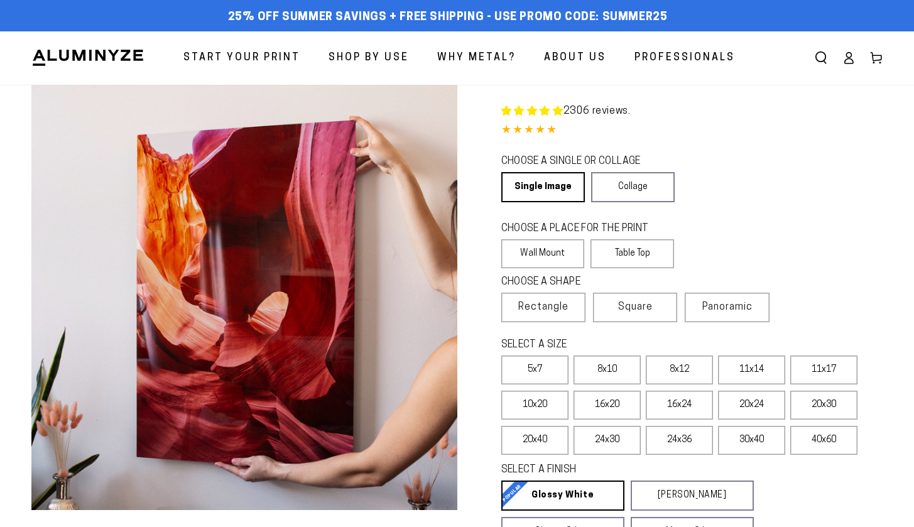
select select "**********"
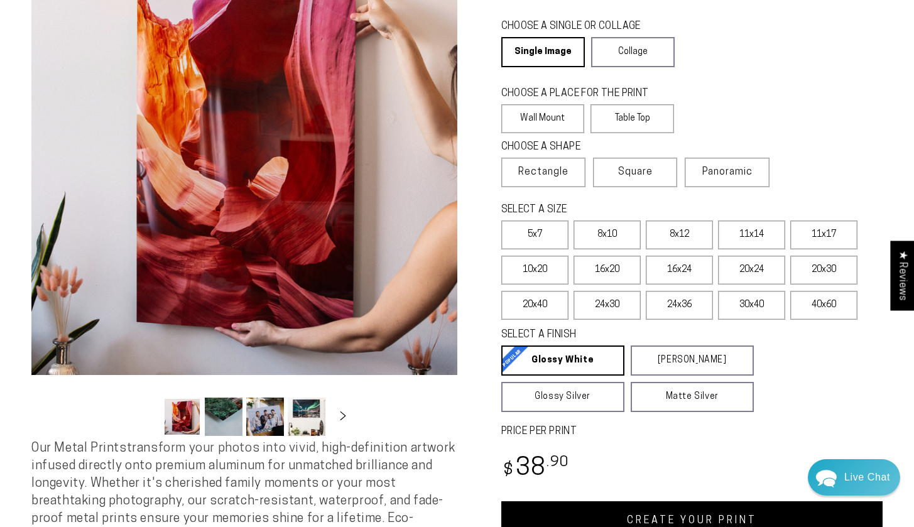
scroll to position [137, 0]
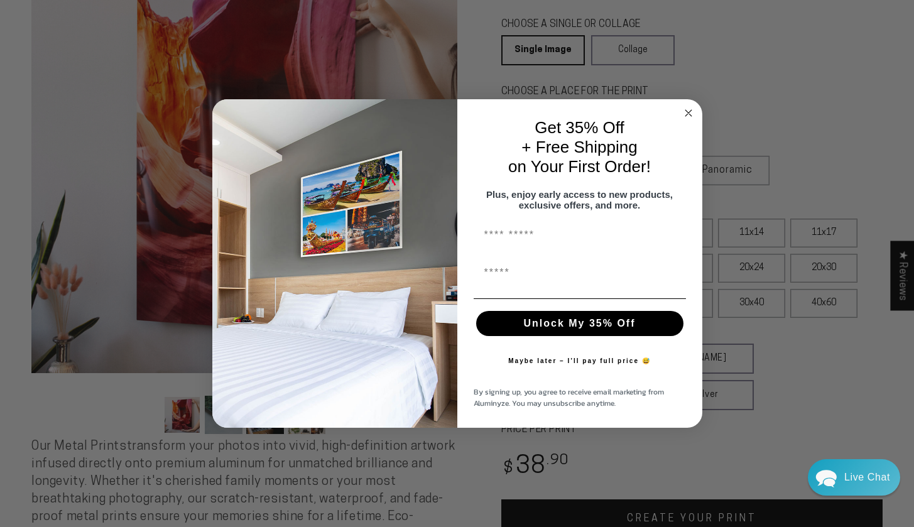
click at [551, 241] on input "First Name" at bounding box center [579, 235] width 212 height 25
type input "****"
drag, startPoint x: 521, startPoint y: 278, endPoint x: 472, endPoint y: 278, distance: 49.0
click at [472, 278] on div "**********" at bounding box center [580, 273] width 220 height 38
type input "**********"
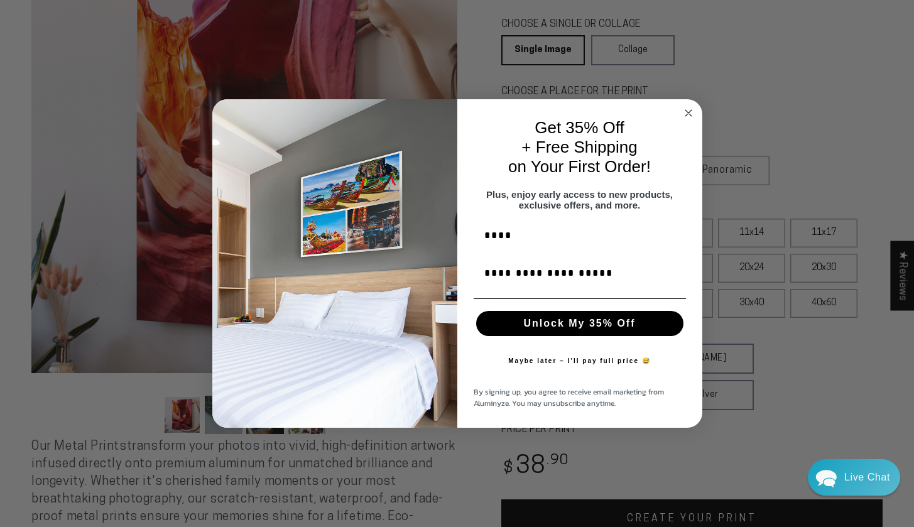
click at [561, 327] on button "Unlock My 35% Off" at bounding box center [579, 323] width 207 height 25
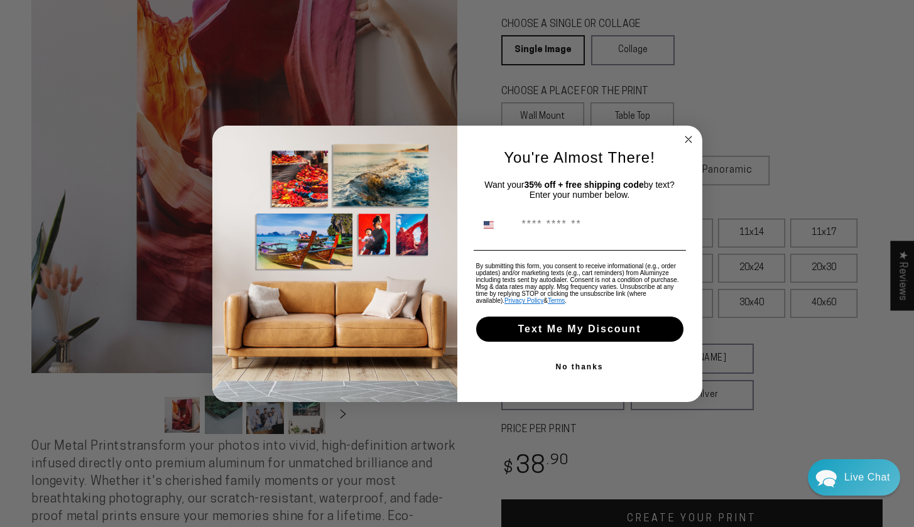
click at [578, 371] on button "No thanks" at bounding box center [579, 366] width 212 height 25
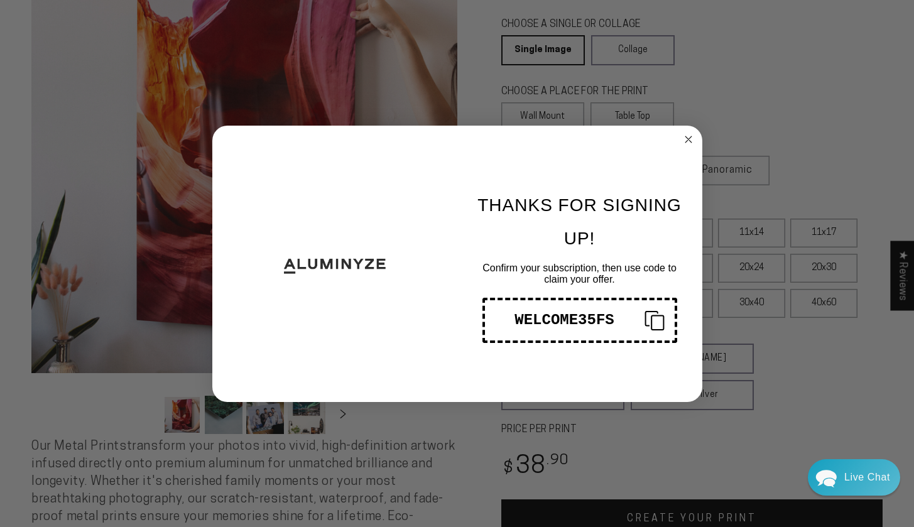
click at [603, 320] on div "WELCOME35FS" at bounding box center [564, 319] width 139 height 17
click at [689, 139] on circle "Close dialog" at bounding box center [688, 139] width 14 height 14
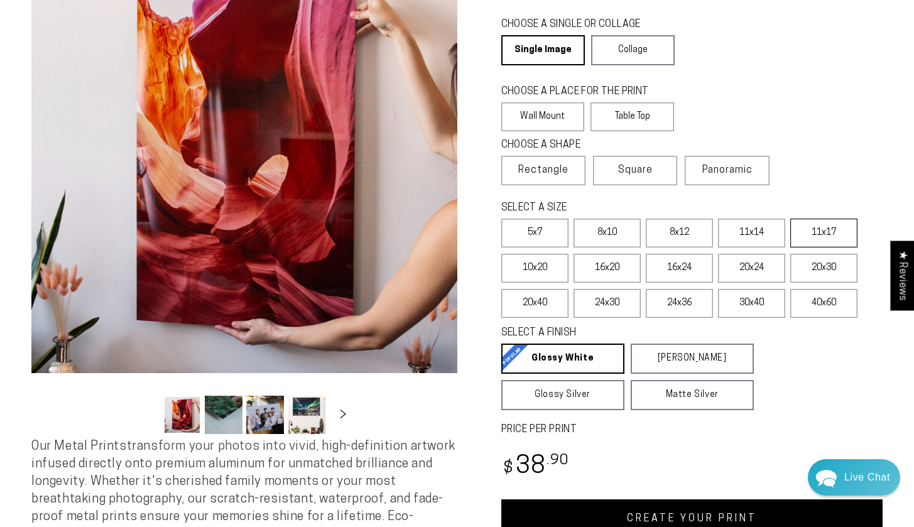
click at [823, 239] on label "11x17" at bounding box center [823, 233] width 67 height 29
click at [755, 238] on label "11x14" at bounding box center [751, 233] width 67 height 29
click at [612, 274] on label "16x20" at bounding box center [606, 268] width 67 height 29
click at [747, 230] on label "11x14" at bounding box center [751, 233] width 67 height 29
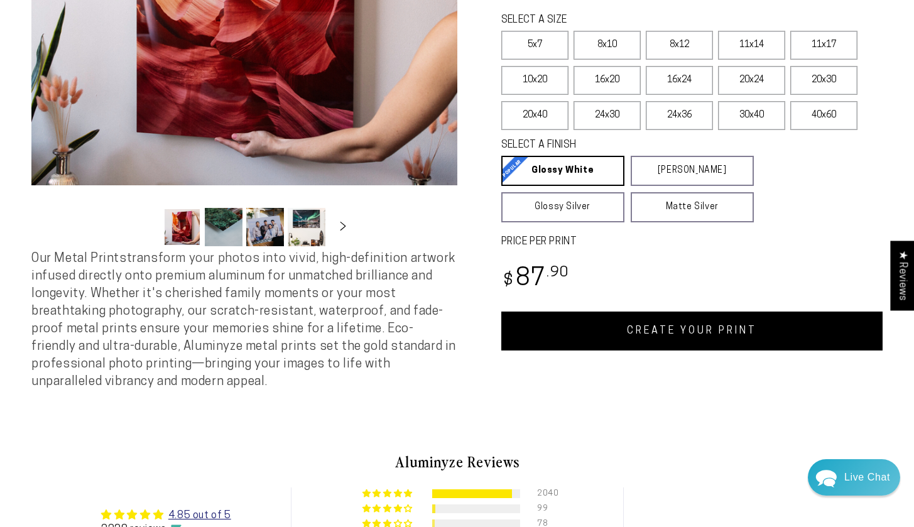
scroll to position [327, 0]
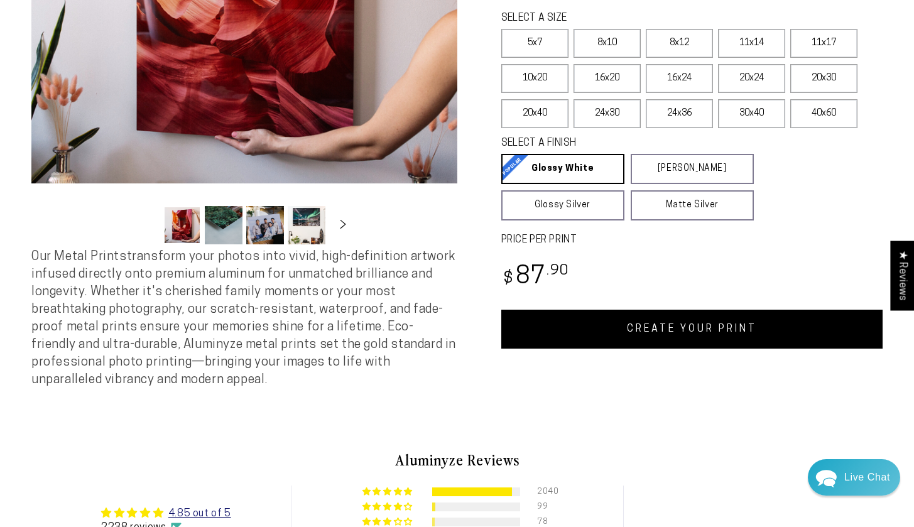
click at [691, 322] on link "CREATE YOUR PRINT" at bounding box center [692, 329] width 382 height 39
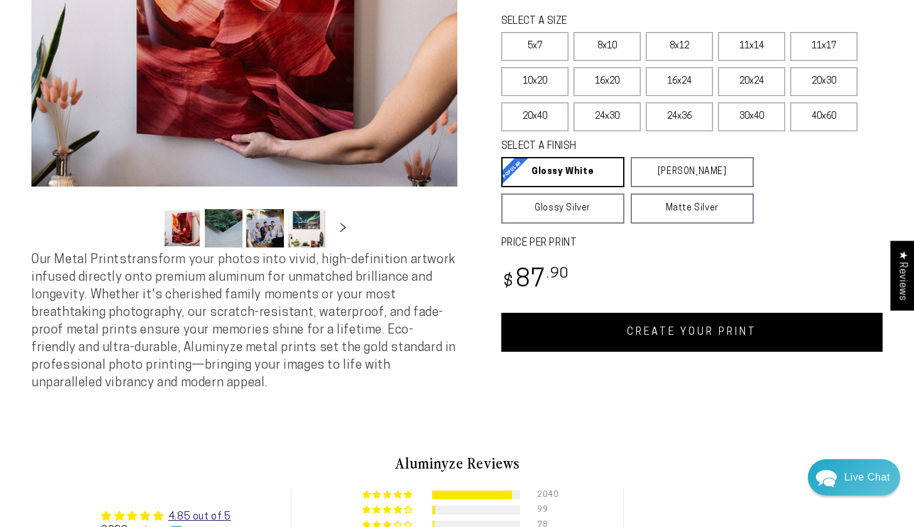
click at [677, 324] on link "CREATE YOUR PRINT" at bounding box center [692, 332] width 382 height 39
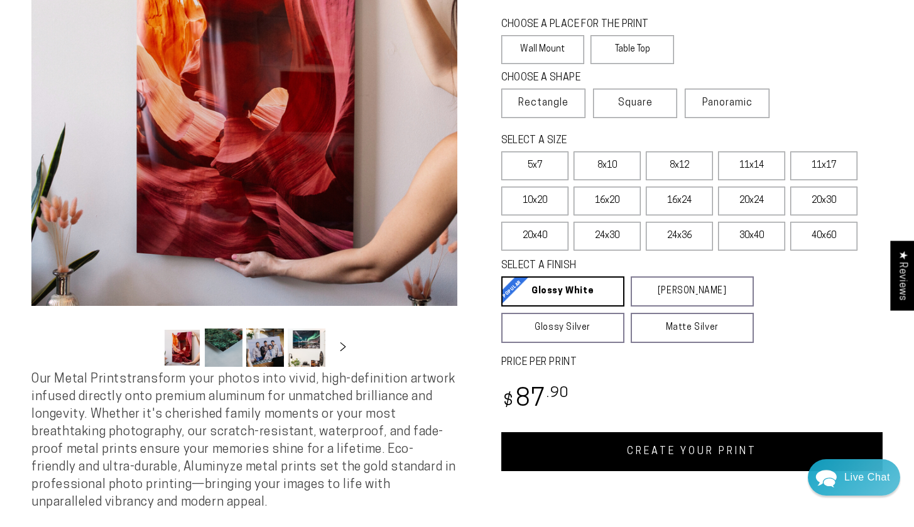
scroll to position [209, 0]
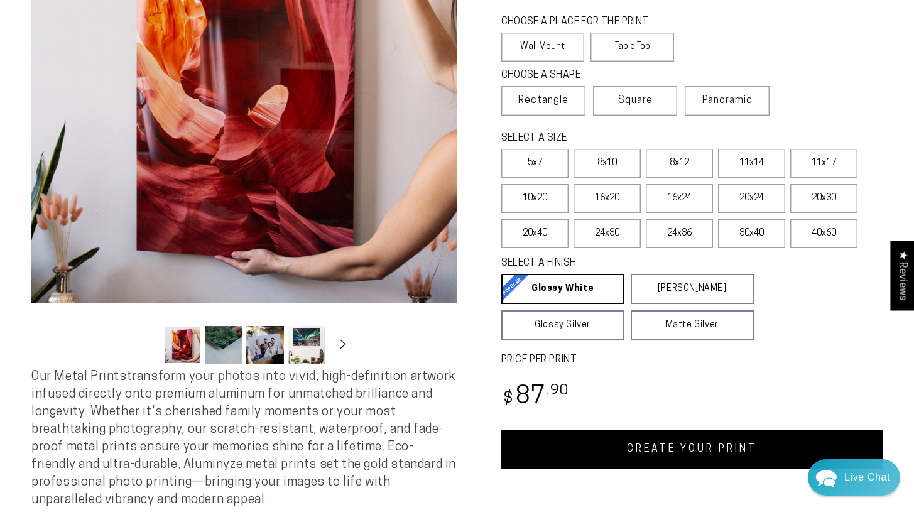
click at [696, 438] on link "CREATE YOUR PRINT" at bounding box center [692, 449] width 382 height 39
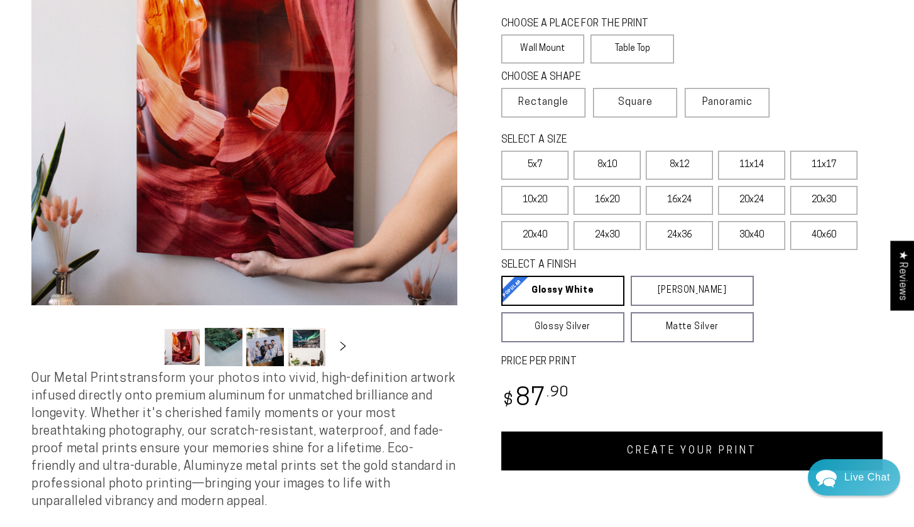
scroll to position [202, 0]
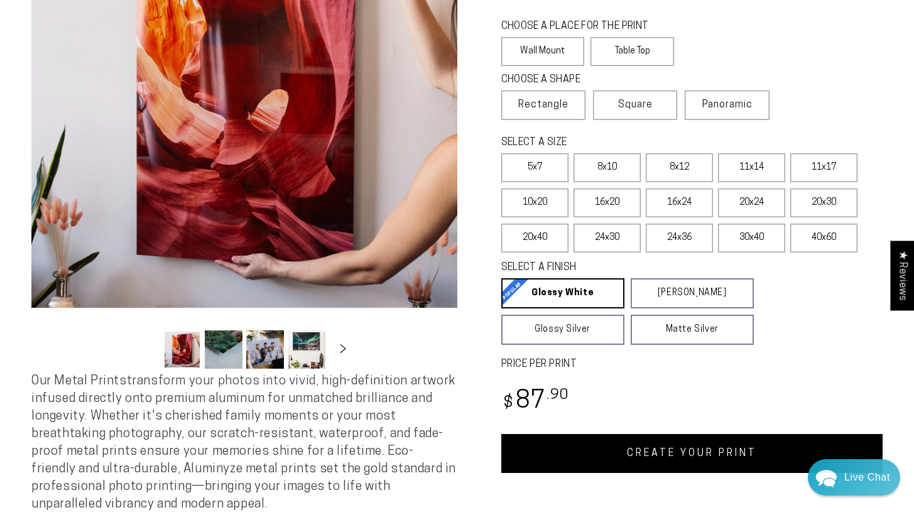
click at [719, 453] on link "CREATE YOUR PRINT" at bounding box center [692, 453] width 382 height 39
click at [679, 449] on link "CREATE YOUR PRINT" at bounding box center [692, 453] width 382 height 39
click at [674, 455] on link "CREATE YOUR PRINT" at bounding box center [692, 453] width 382 height 39
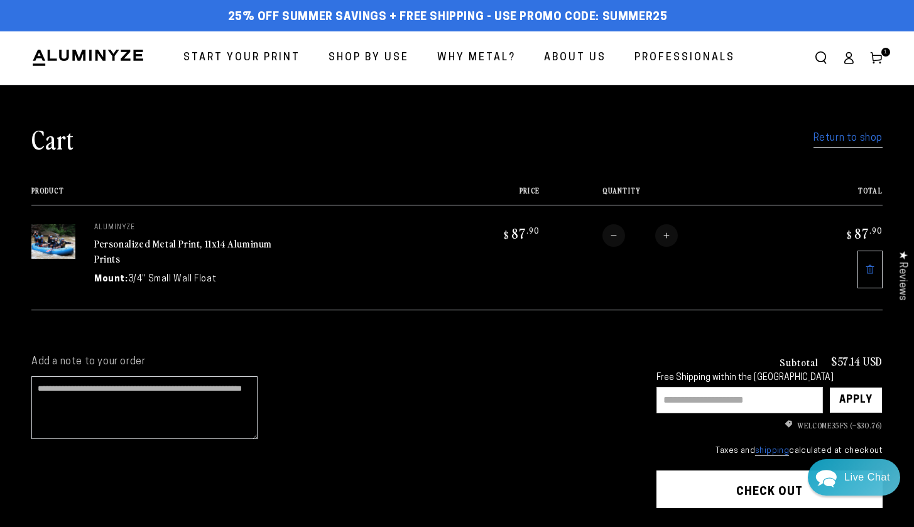
click at [846, 139] on link "Return to shop" at bounding box center [847, 138] width 69 height 18
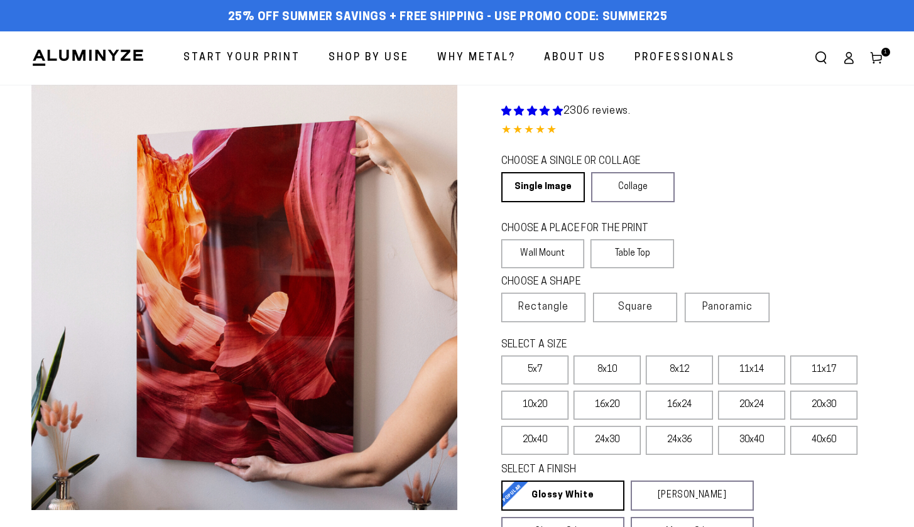
select select "**********"
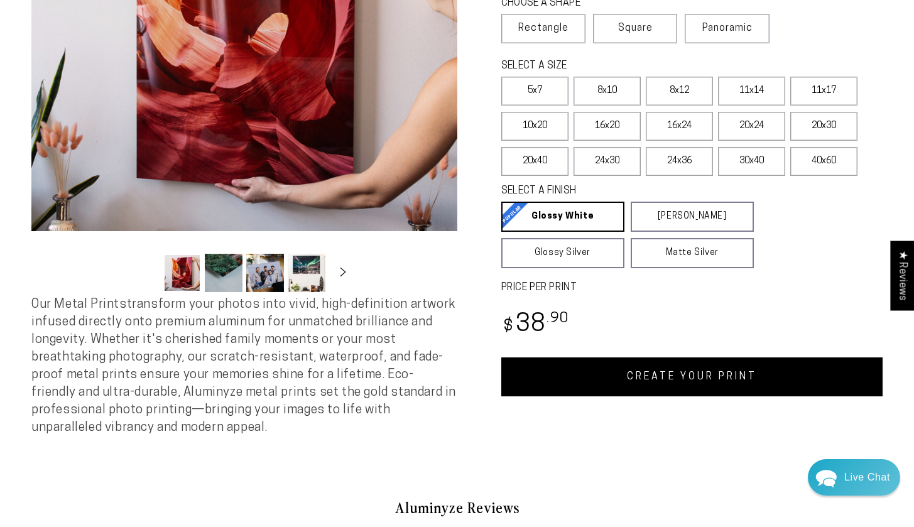
scroll to position [279, 0]
click at [754, 94] on label "11x14" at bounding box center [751, 91] width 67 height 29
click at [701, 381] on link "CREATE YOUR PRINT" at bounding box center [692, 376] width 382 height 39
click at [668, 377] on link "CREATE YOUR PRINT" at bounding box center [692, 376] width 382 height 39
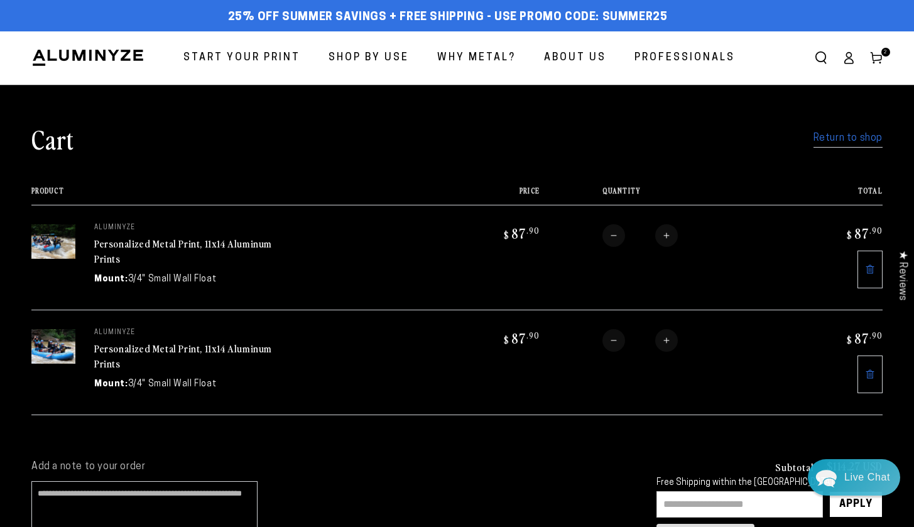
click at [126, 246] on link "Personalized Metal Print, 11x14 Aluminum Prints" at bounding box center [183, 251] width 178 height 30
click at [136, 347] on link "Personalized Metal Print, 11x14 Aluminum Prints" at bounding box center [183, 356] width 178 height 30
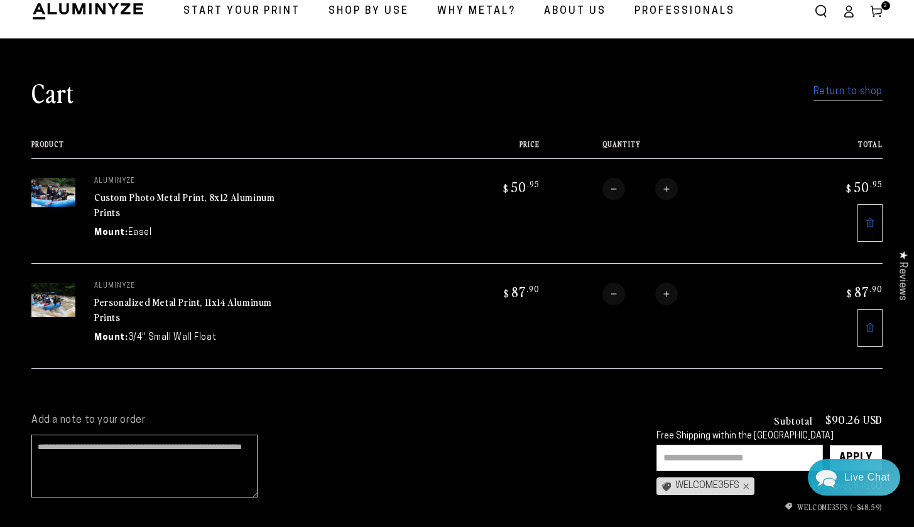
scroll to position [50, 0]
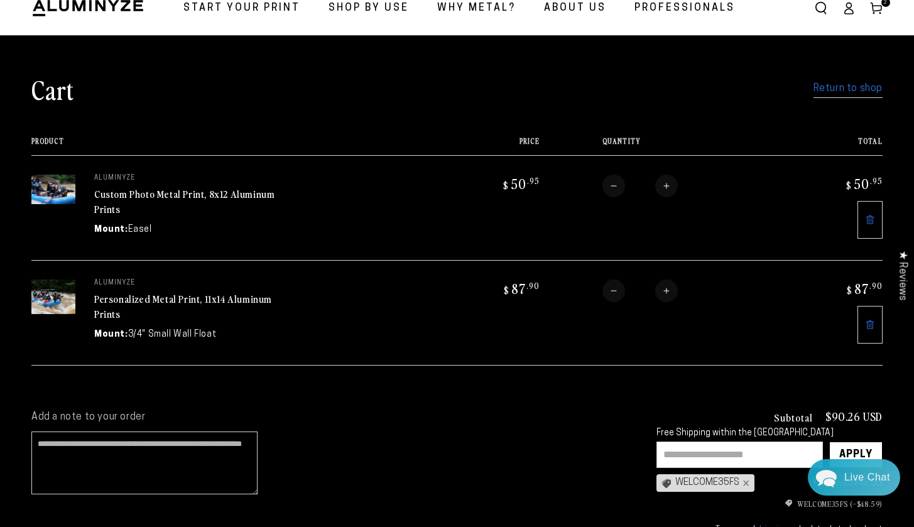
click at [693, 449] on input "text" at bounding box center [739, 454] width 166 height 26
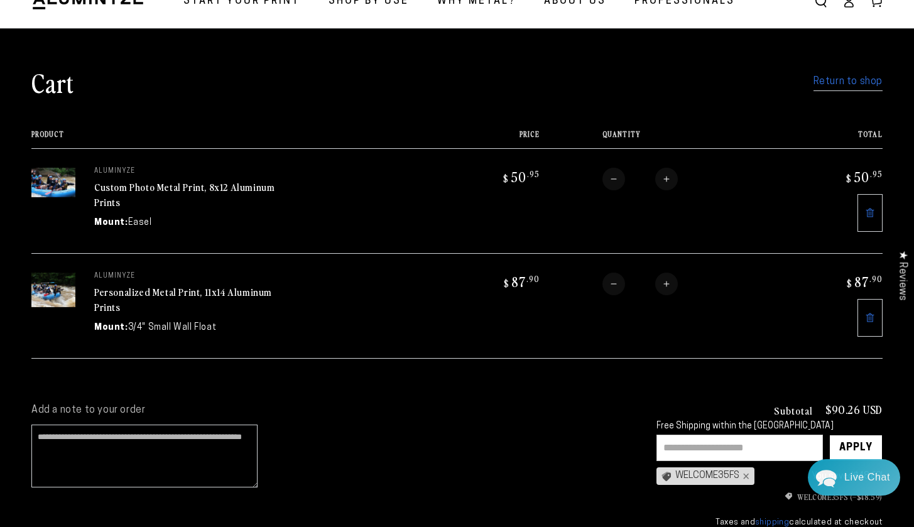
scroll to position [55, 0]
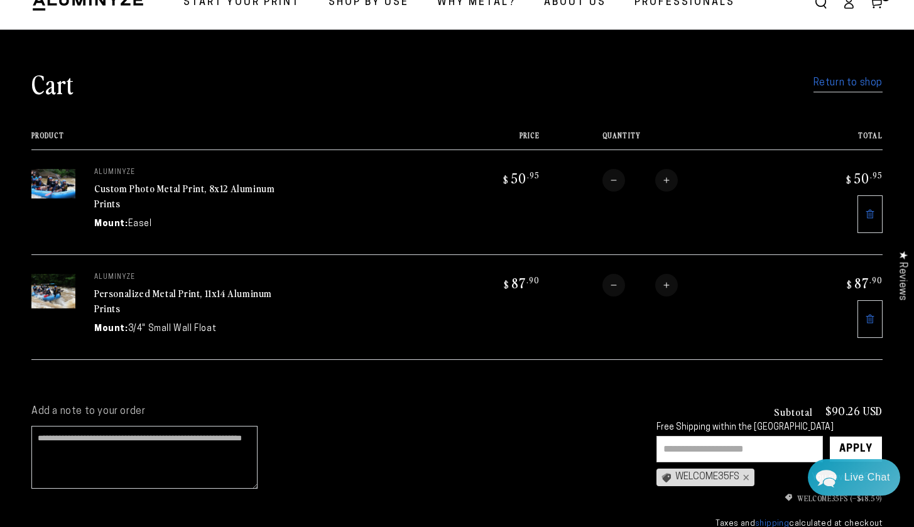
click at [702, 473] on div "WELCOME35FS ×" at bounding box center [705, 477] width 98 height 18
click at [668, 474] on icon at bounding box center [665, 477] width 9 height 9
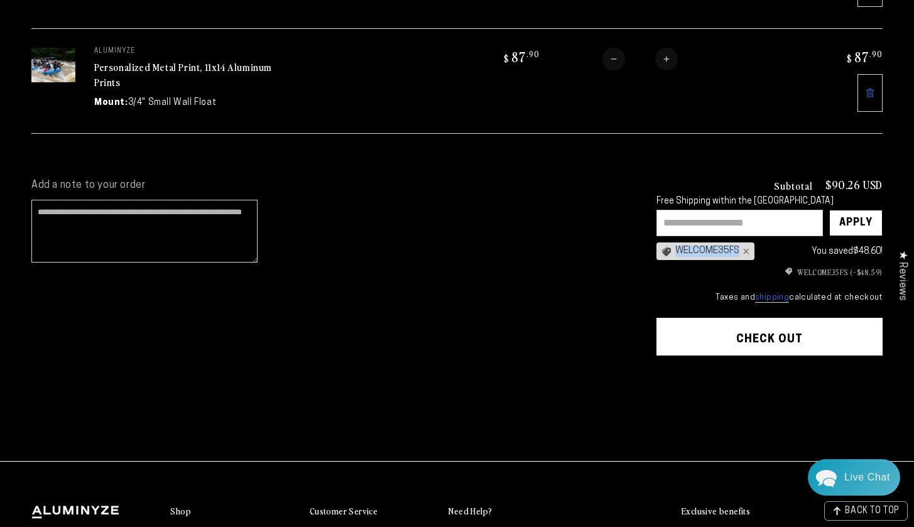
scroll to position [285, 0]
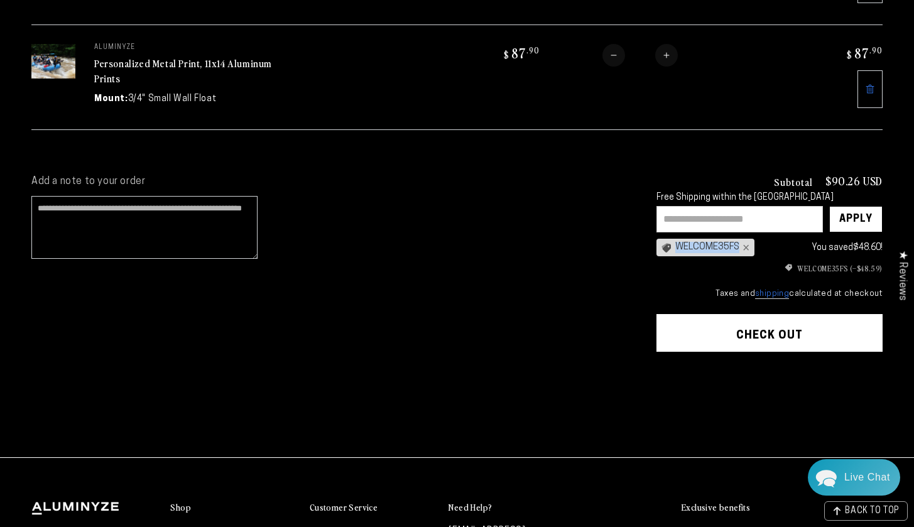
click at [661, 372] on shopify-apple-pay-button at bounding box center [660, 367] width 3 height 10
